Goal: Transaction & Acquisition: Purchase product/service

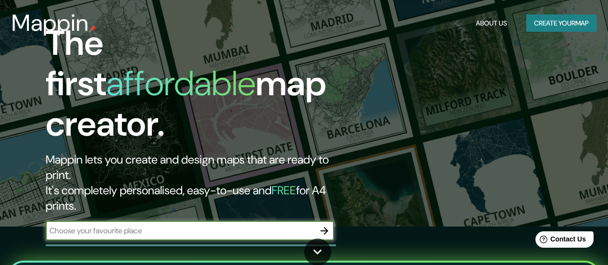
scroll to position [36, 0]
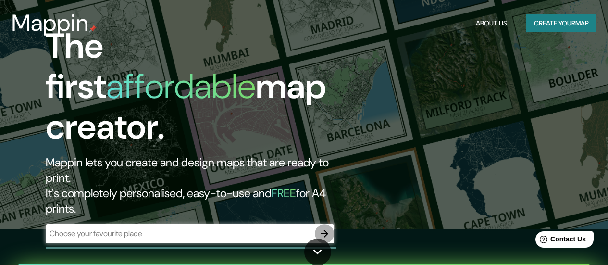
click at [236, 143] on icon "button" at bounding box center [325, 234] width 12 height 12
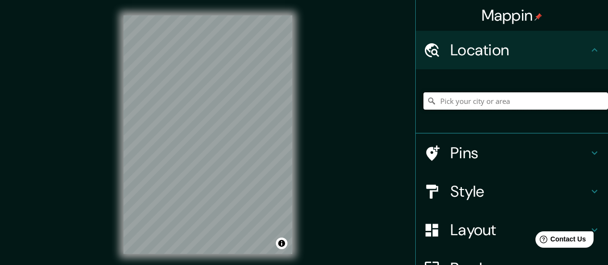
click at [236, 108] on input "Pick your city or area" at bounding box center [515, 100] width 184 height 17
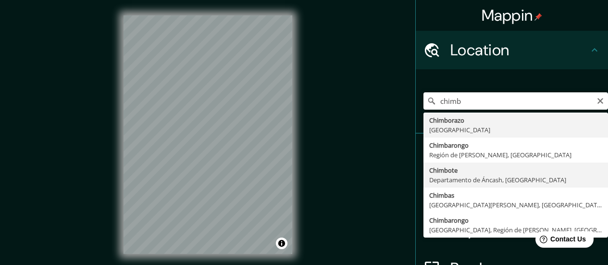
type input "Chimbote, [GEOGRAPHIC_DATA], [GEOGRAPHIC_DATA]"
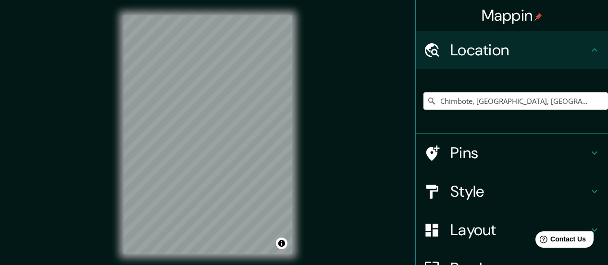
click at [236, 143] on h4 "Style" at bounding box center [519, 191] width 138 height 19
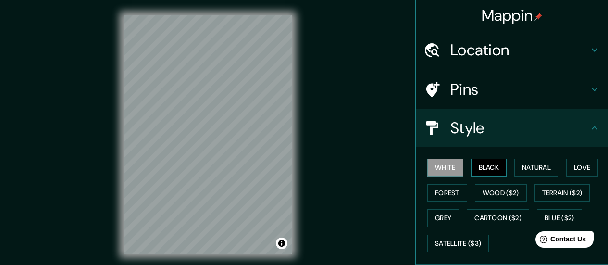
click at [236, 143] on button "Black" at bounding box center [489, 168] width 36 height 18
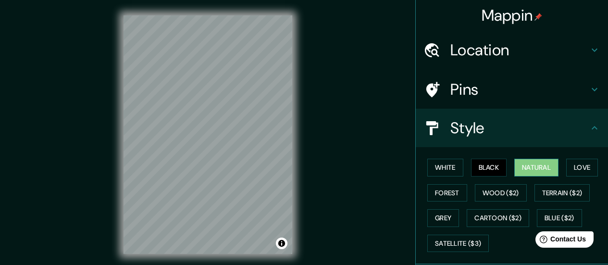
click at [236, 143] on button "Natural" at bounding box center [536, 168] width 44 height 18
click at [236, 143] on button "Love" at bounding box center [582, 168] width 32 height 18
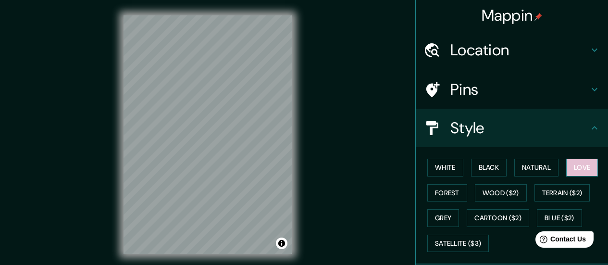
click at [236, 143] on button "Love" at bounding box center [582, 168] width 32 height 18
click at [236, 143] on div "White Black Natural Love Forest Wood ($2) Terrain ($2) Grey Cartoon ($2) Blue (…" at bounding box center [515, 205] width 184 height 101
click at [236, 143] on button "Forest" at bounding box center [447, 193] width 40 height 18
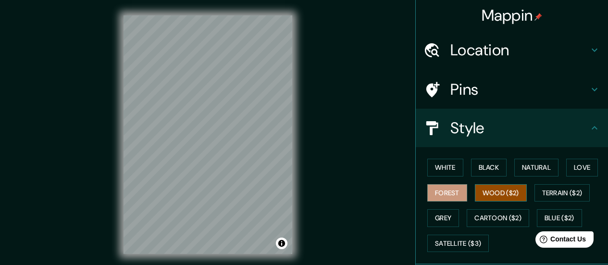
click at [236, 143] on button "Wood ($2)" at bounding box center [501, 193] width 52 height 18
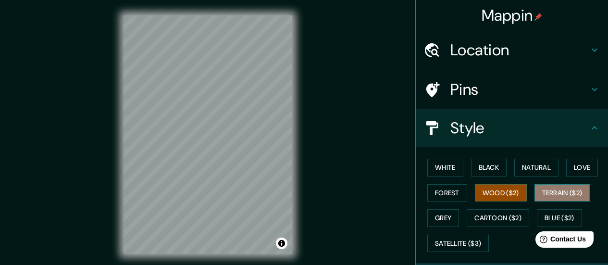
click at [236, 143] on button "Terrain ($2)" at bounding box center [562, 193] width 56 height 18
click at [236, 143] on button "Wood ($2)" at bounding box center [501, 193] width 52 height 18
drag, startPoint x: 560, startPoint y: 198, endPoint x: 553, endPoint y: 196, distance: 7.1
click at [236, 143] on button "Terrain ($2)" at bounding box center [562, 193] width 56 height 18
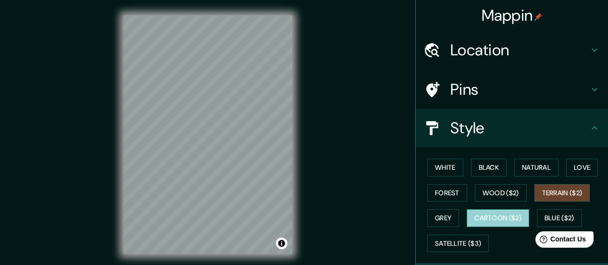
click at [236, 143] on button "Cartoon ($2)" at bounding box center [497, 218] width 62 height 18
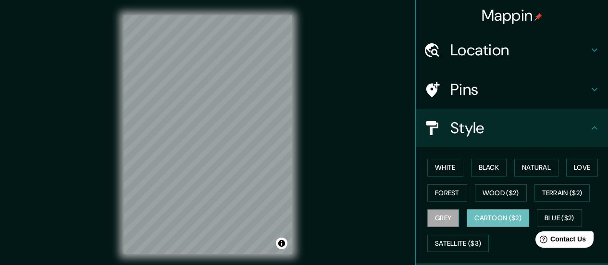
click at [236, 143] on button "Grey" at bounding box center [443, 218] width 32 height 18
click at [236, 143] on button "Cartoon ($2)" at bounding box center [497, 218] width 62 height 18
click at [236, 143] on button "Blue ($2)" at bounding box center [559, 218] width 45 height 18
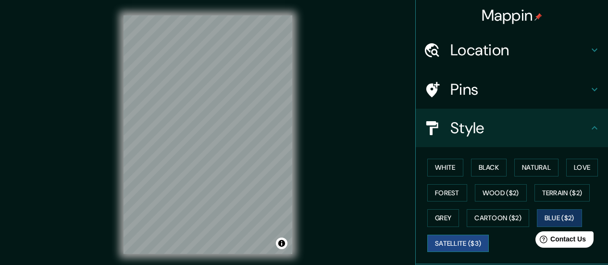
click at [236, 143] on button "Satellite ($3)" at bounding box center [457, 243] width 61 height 18
click at [236, 143] on button "Forest" at bounding box center [447, 193] width 40 height 18
